Goal: Task Accomplishment & Management: Use online tool/utility

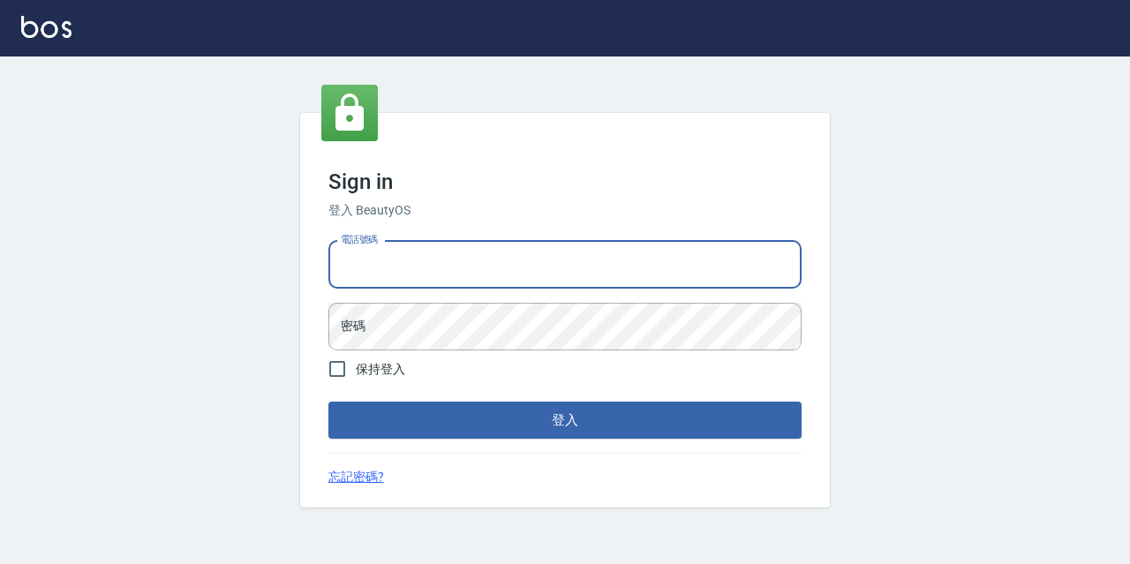
click at [584, 264] on input "電話號碼" at bounding box center [564, 265] width 473 height 48
type input "0977888999"
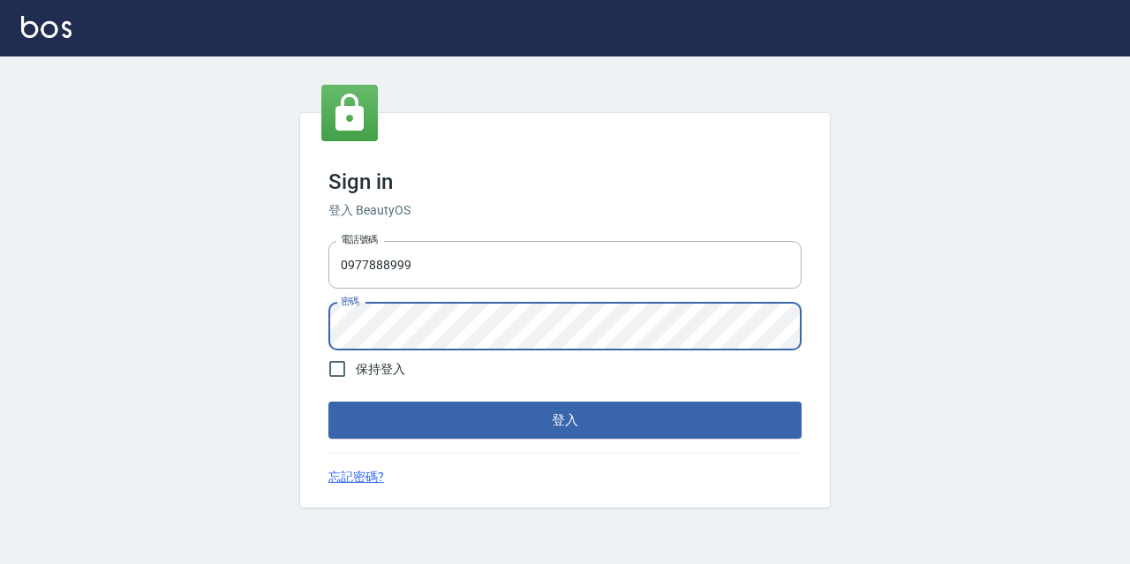
click at [328, 402] on button "登入" at bounding box center [564, 420] width 473 height 37
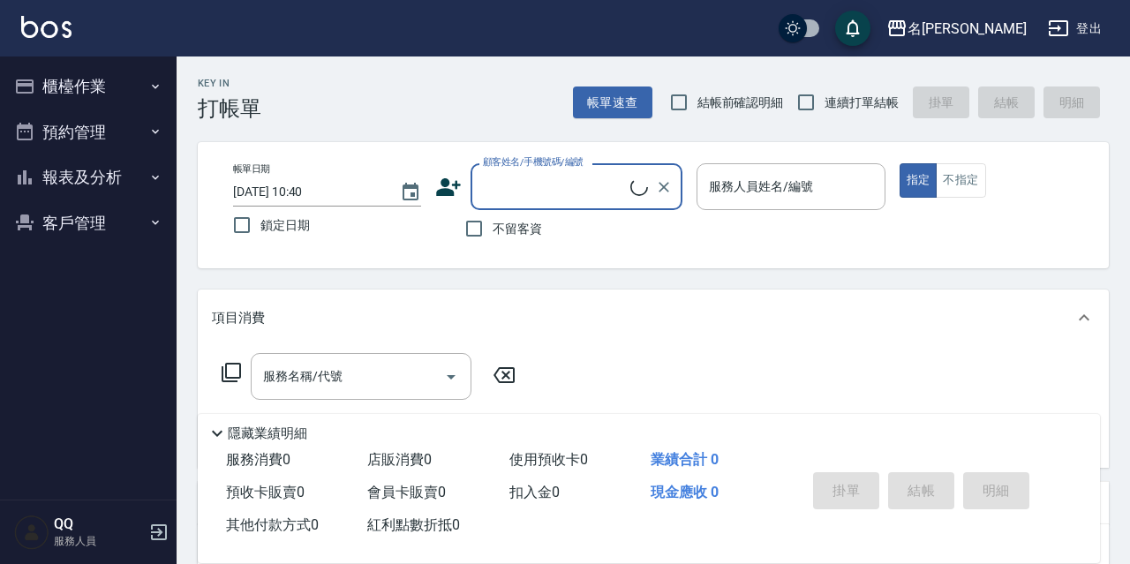
click at [74, 84] on button "櫃檯作業" at bounding box center [88, 87] width 162 height 46
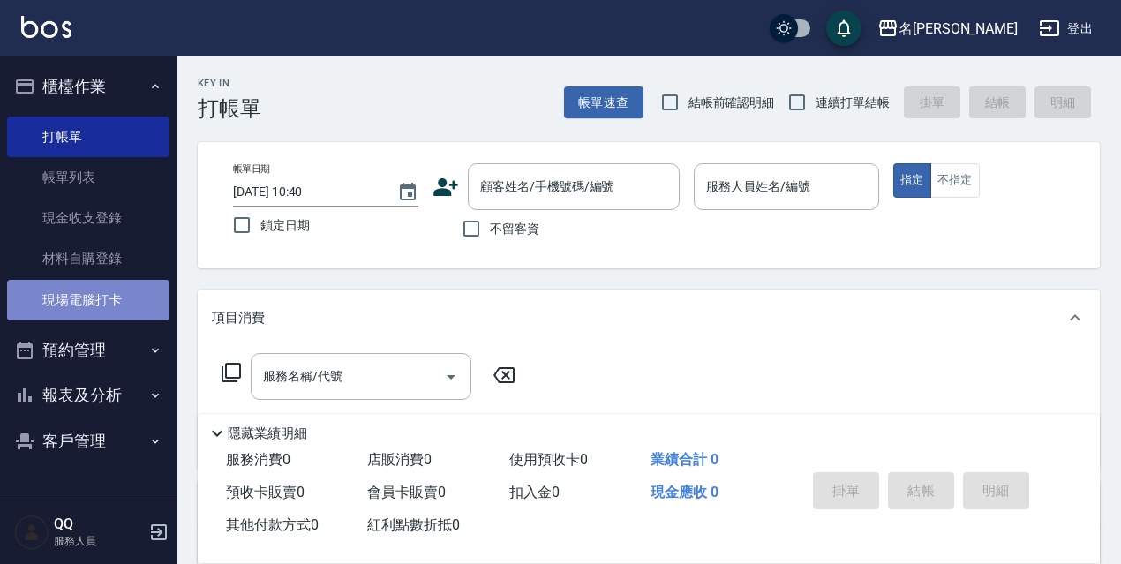
click at [81, 297] on link "現場電腦打卡" at bounding box center [88, 300] width 162 height 41
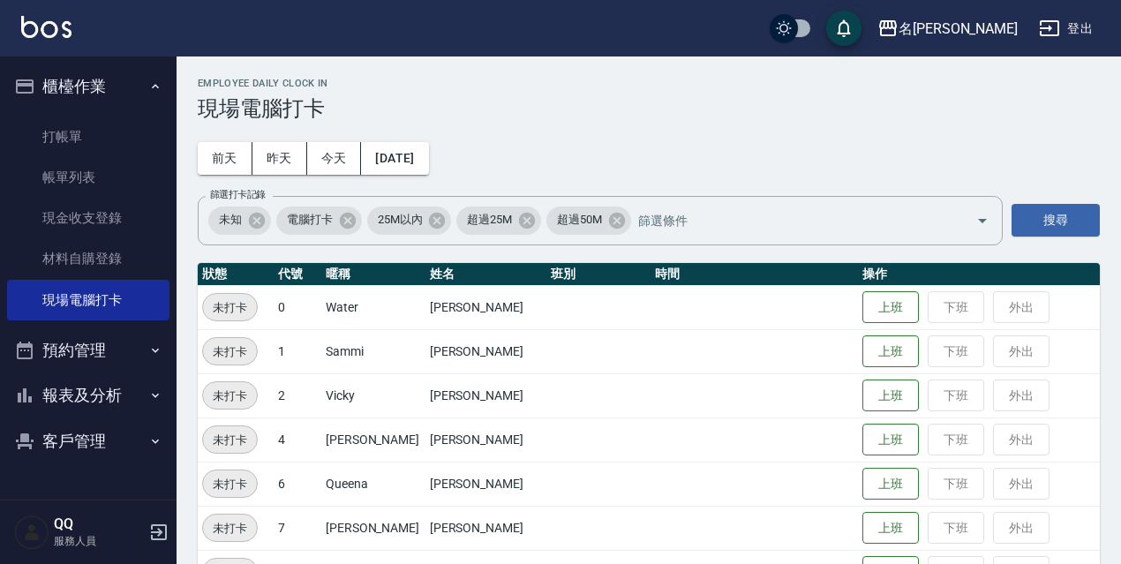
scroll to position [265, 0]
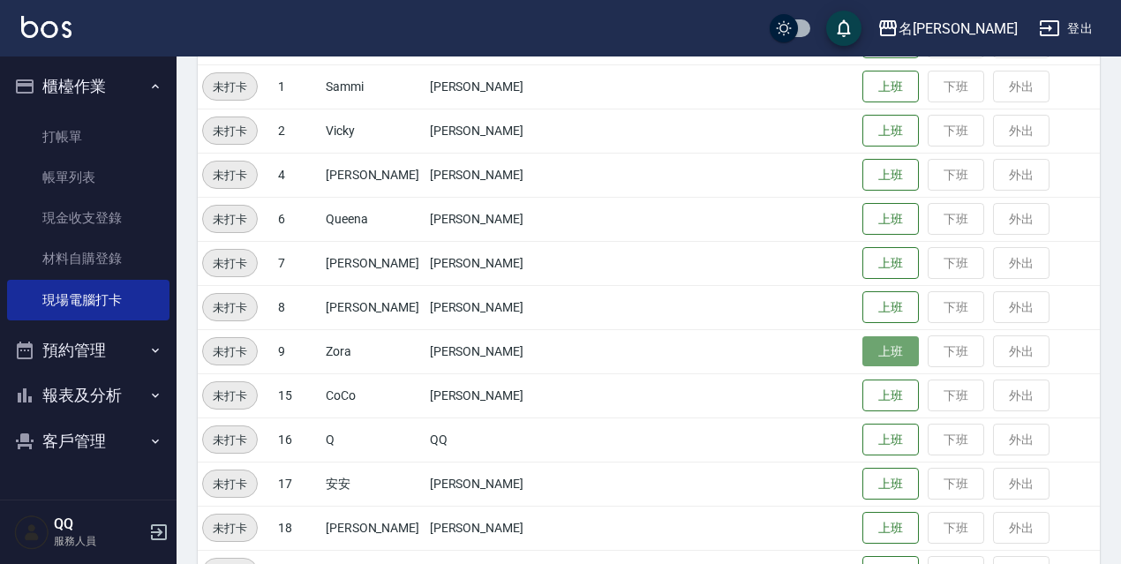
click at [876, 342] on button "上班" at bounding box center [890, 351] width 56 height 31
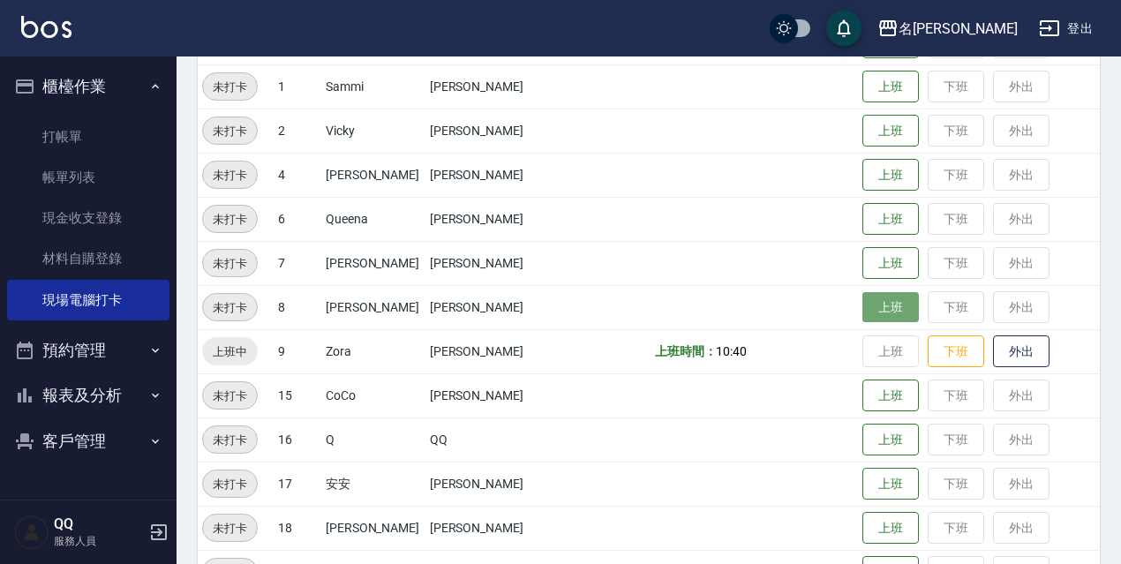
click at [868, 298] on button "上班" at bounding box center [890, 307] width 56 height 31
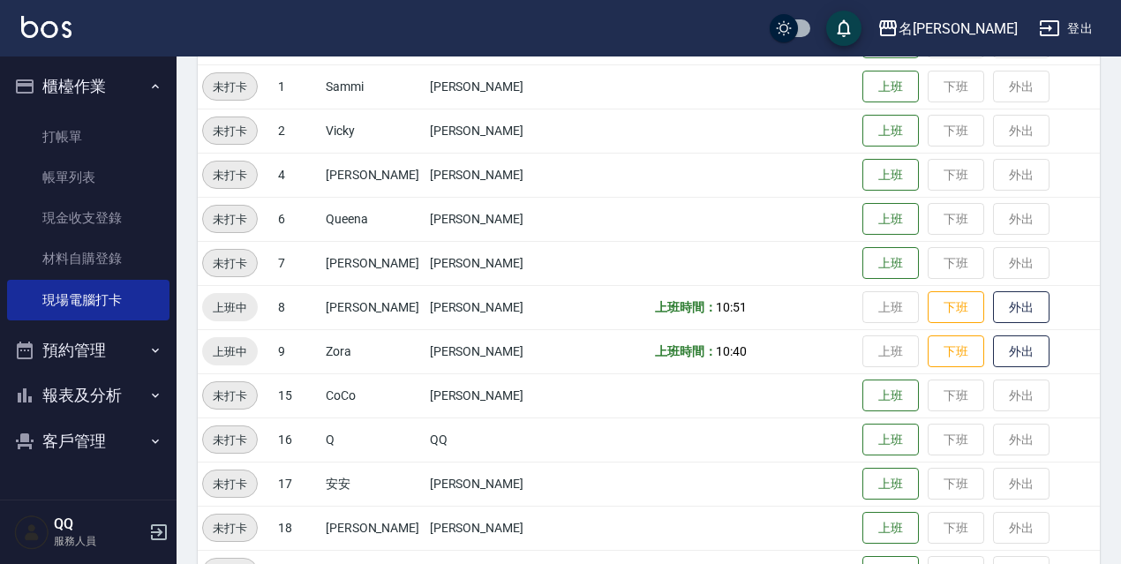
click at [881, 236] on td "上班 下班 外出" at bounding box center [979, 219] width 242 height 44
drag, startPoint x: 884, startPoint y: 233, endPoint x: 872, endPoint y: 231, distance: 12.5
click at [888, 234] on button "上班" at bounding box center [890, 219] width 56 height 31
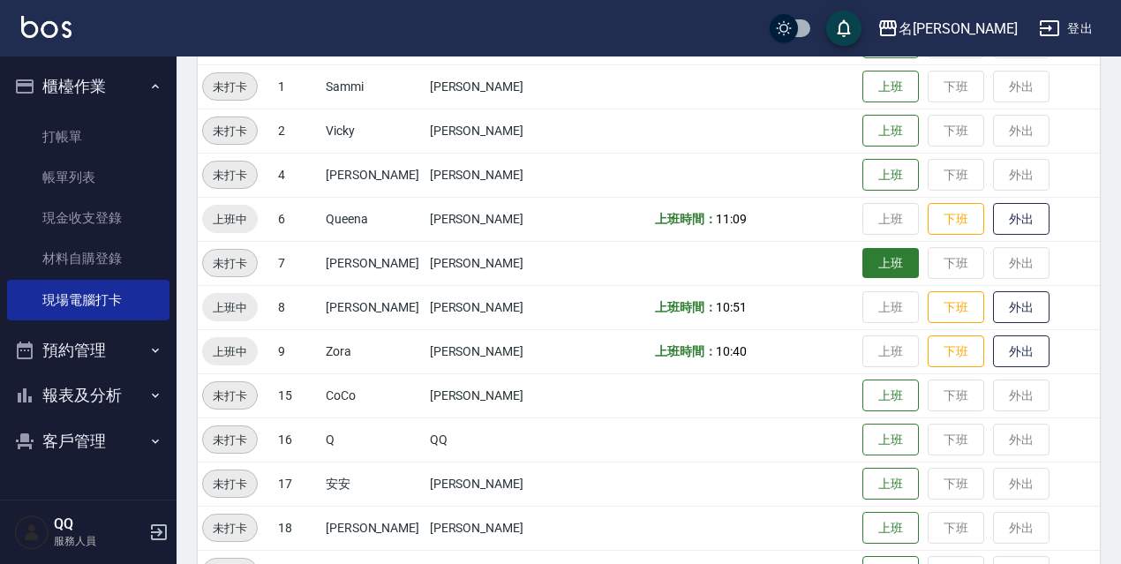
click at [862, 268] on button "上班" at bounding box center [890, 263] width 56 height 31
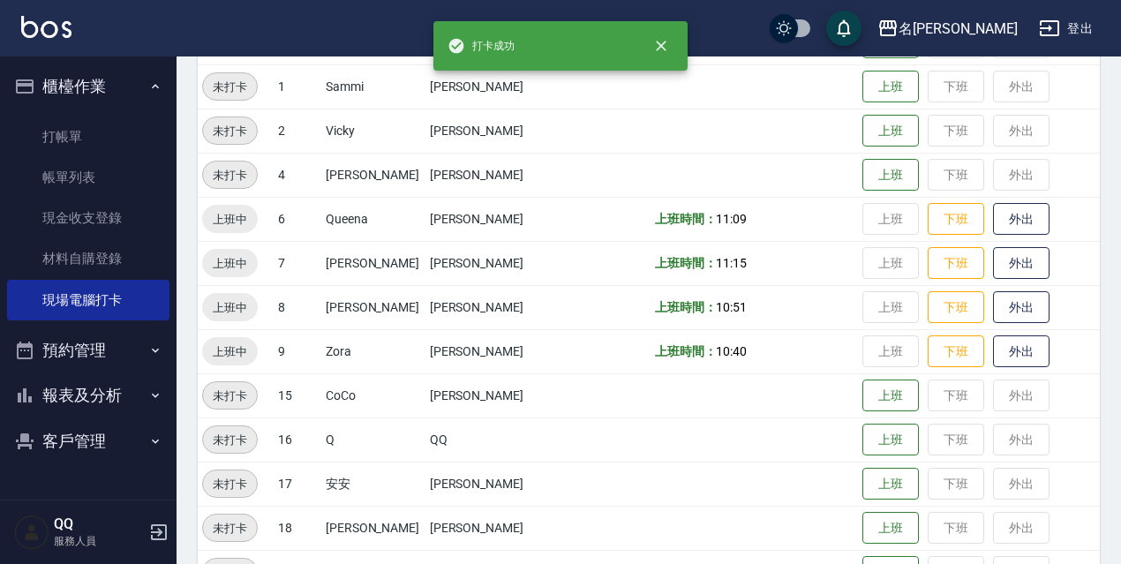
scroll to position [88, 0]
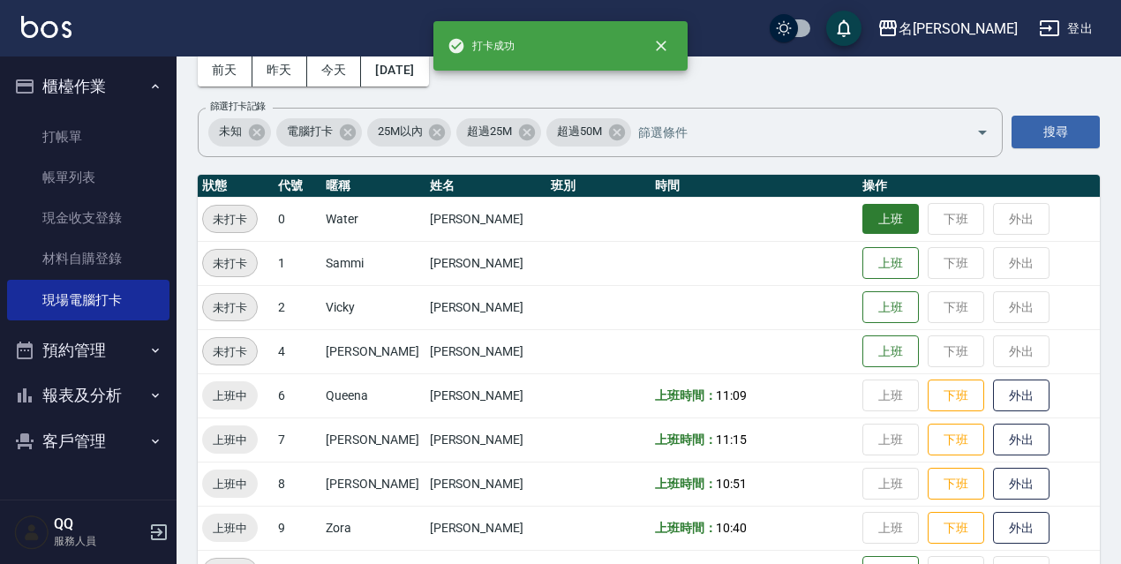
click at [871, 217] on button "上班" at bounding box center [890, 219] width 56 height 31
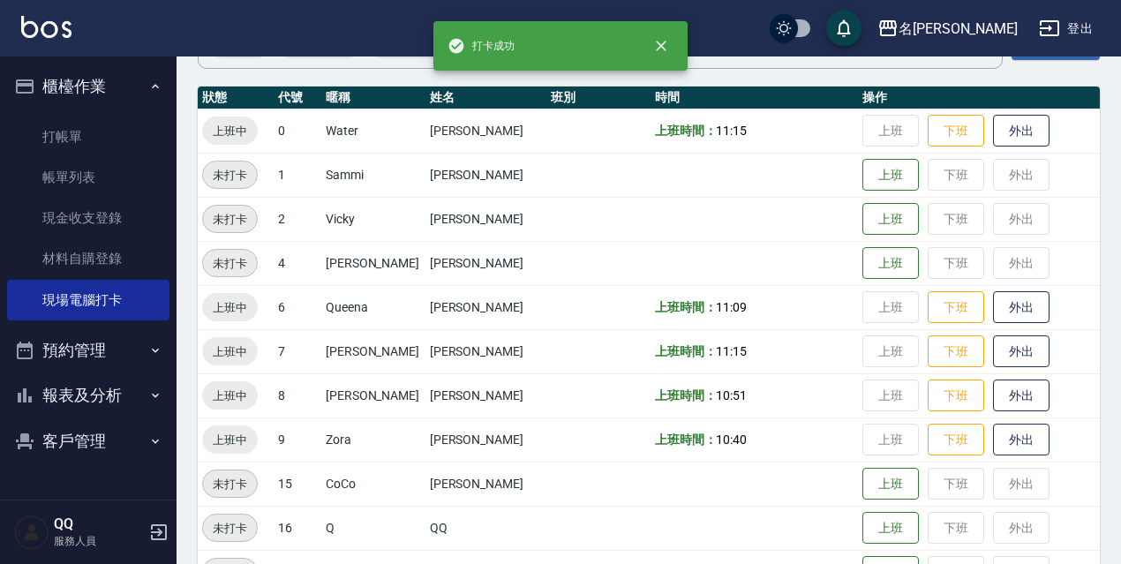
scroll to position [265, 0]
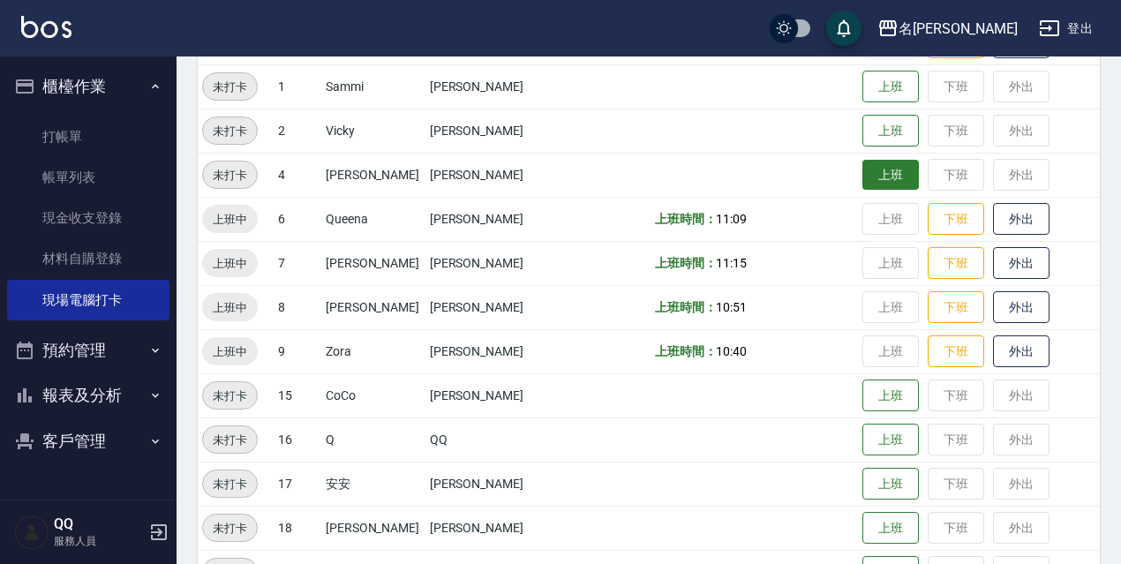
click at [862, 177] on button "上班" at bounding box center [890, 175] width 56 height 31
